Goal: Information Seeking & Learning: Learn about a topic

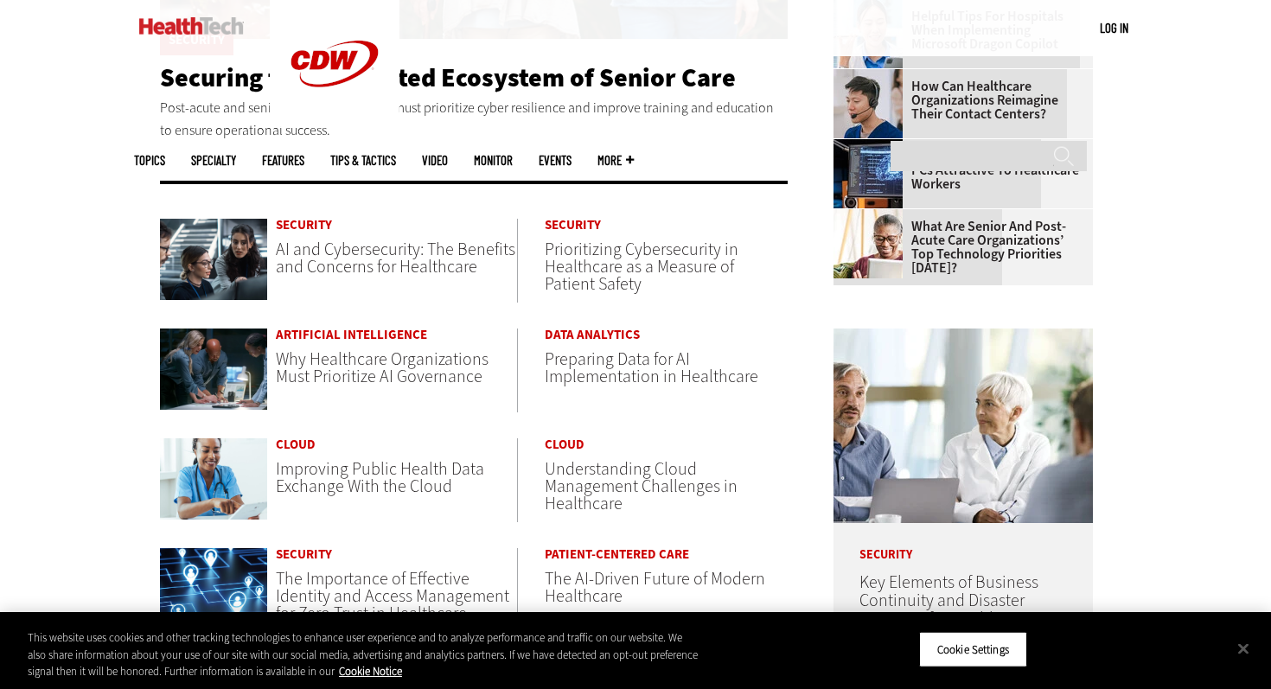
scroll to position [583, 0]
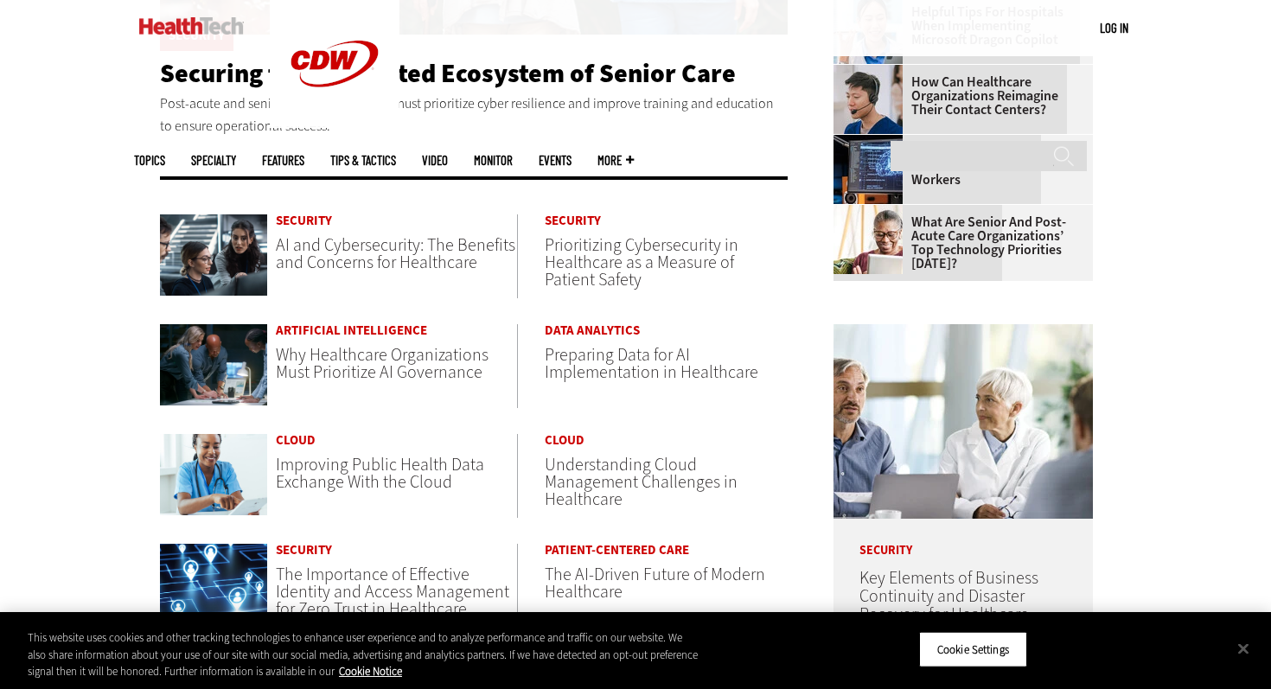
click at [319, 242] on span "AI and Cybersecurity: The Benefits and Concerns for Healthcare" at bounding box center [395, 253] width 239 height 41
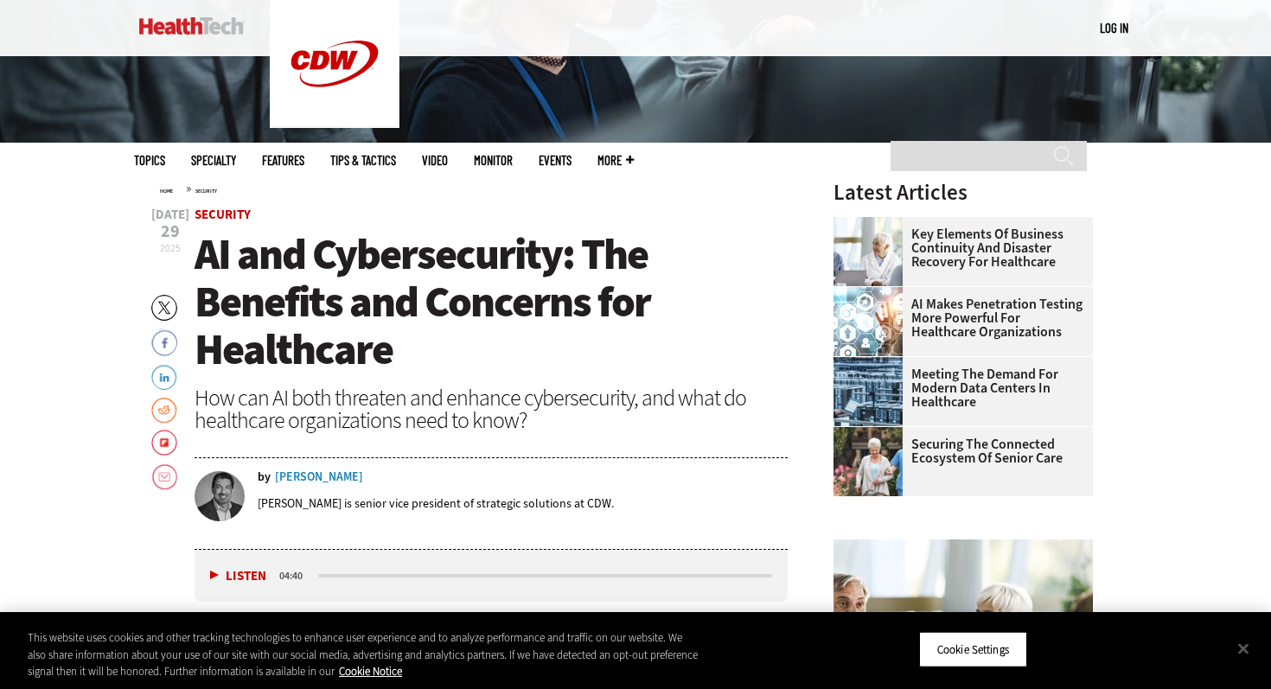
scroll to position [467, 0]
